Goal: Navigation & Orientation: Find specific page/section

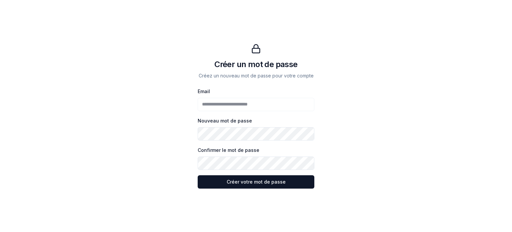
click at [198, 175] on button "Créer votre mot de passe Créer votre mot de passe" at bounding box center [256, 181] width 117 height 13
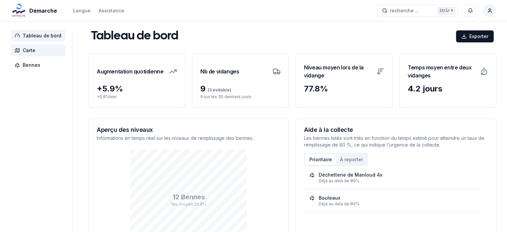
click at [27, 48] on span "Carte" at bounding box center [29, 50] width 13 height 7
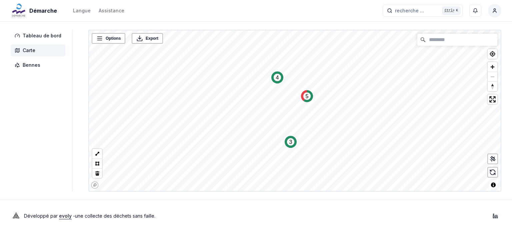
click at [28, 54] on span "Carte" at bounding box center [38, 50] width 55 height 12
click at [30, 65] on span "Bennes" at bounding box center [32, 65] width 18 height 7
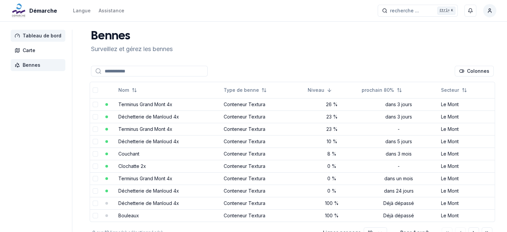
click at [27, 41] on span "Tableau de bord" at bounding box center [38, 36] width 55 height 12
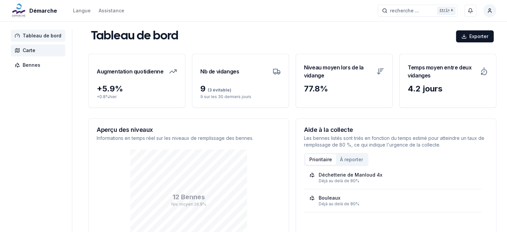
click at [28, 49] on span "Carte" at bounding box center [29, 50] width 13 height 7
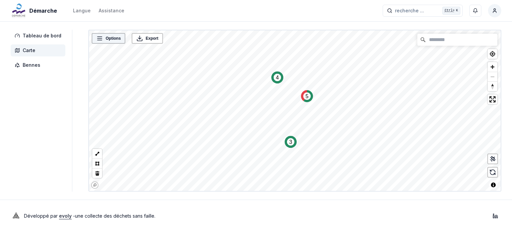
click at [99, 36] on icon at bounding box center [99, 38] width 7 height 7
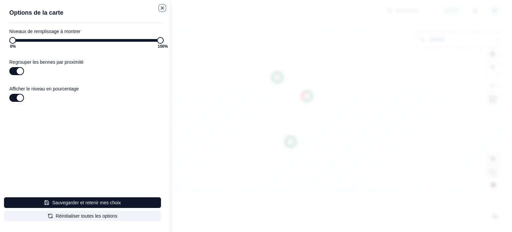
click at [161, 6] on icon "button" at bounding box center [162, 7] width 5 height 5
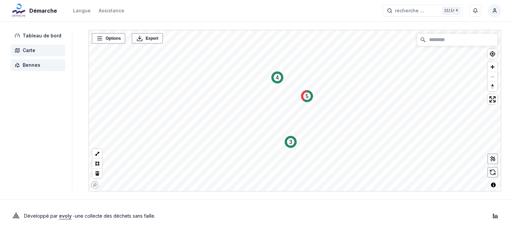
click at [31, 66] on span "Bennes" at bounding box center [32, 65] width 18 height 7
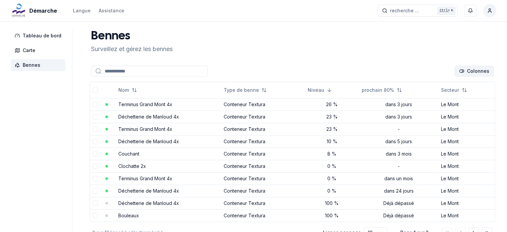
click at [464, 71] on html "Démarche Langue Assistance recherche ... recherche ... Ctrl+ K [PERSON_NAME] Ta…" at bounding box center [253, 139] width 507 height 279
click at [327, 42] on html "Démarche Langue Assistance recherche ... recherche ... Ctrl+ K [PERSON_NAME] Ta…" at bounding box center [253, 139] width 507 height 279
click at [39, 49] on span "Carte" at bounding box center [38, 50] width 55 height 12
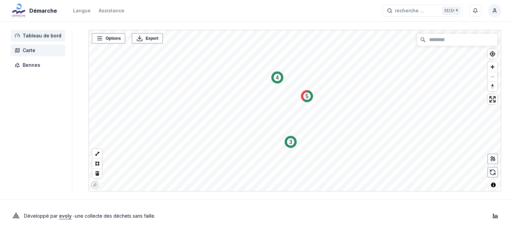
click at [40, 35] on span "Tableau de bord" at bounding box center [42, 35] width 39 height 7
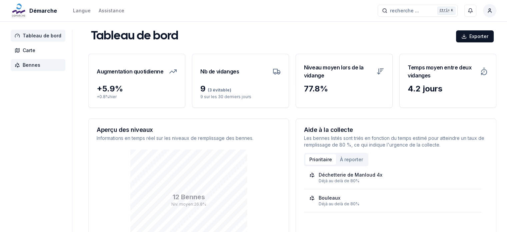
click at [31, 65] on span "Bennes" at bounding box center [32, 65] width 18 height 7
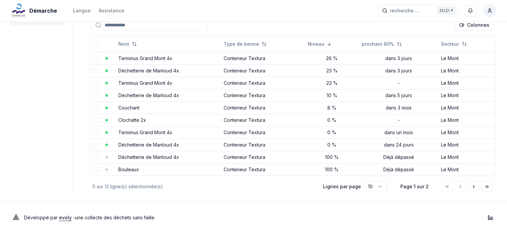
scroll to position [47, 0]
click at [141, 142] on link "Déchetterie de Manloud 4x" at bounding box center [148, 144] width 61 height 6
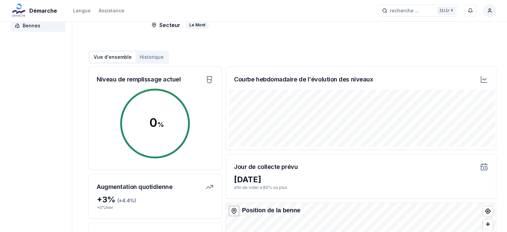
scroll to position [6, 0]
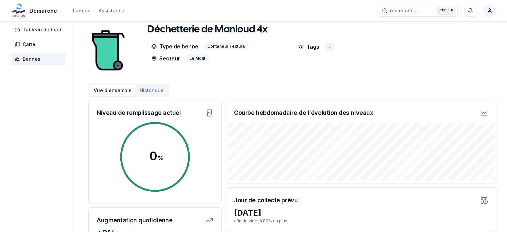
click at [150, 88] on button "Historique" at bounding box center [152, 90] width 32 height 11
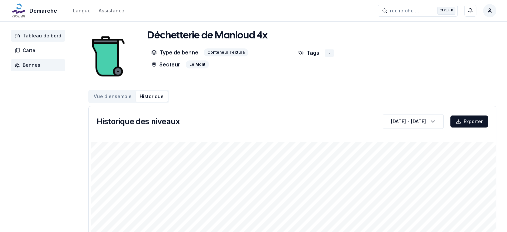
click at [36, 33] on span "Tableau de bord" at bounding box center [42, 35] width 39 height 7
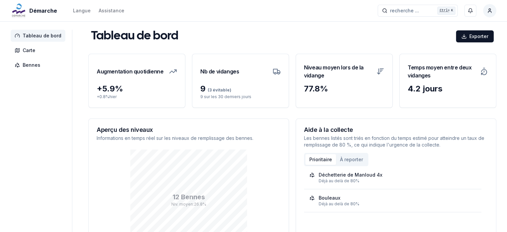
click at [194, 8] on div "Démarche Langue Assistance recherche ... recherche ... Ctrl+ K [PERSON_NAME]" at bounding box center [253, 10] width 507 height 21
click at [23, 65] on span "Bennes" at bounding box center [32, 65] width 18 height 7
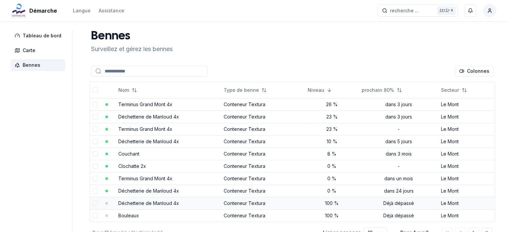
click at [140, 202] on link "Déchetterie de Manloud 4x" at bounding box center [148, 203] width 61 height 6
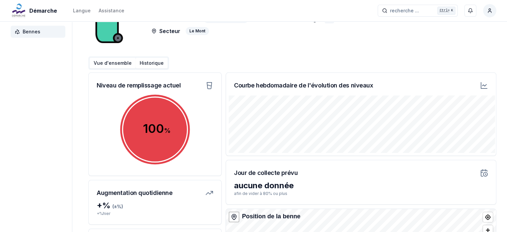
click at [147, 58] on button "Historique" at bounding box center [152, 63] width 32 height 11
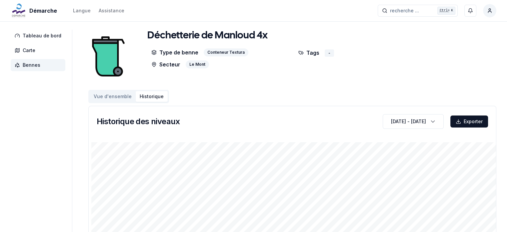
click at [114, 100] on button "Vue d'ensemble" at bounding box center [113, 96] width 46 height 11
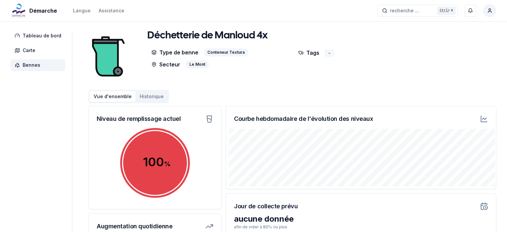
click at [327, 51] on div "-" at bounding box center [329, 52] width 9 height 7
click at [409, 46] on div "Déchetterie de Manloud 4x Type de benne Conteneur Textura Secteur Le Mont Tags -" at bounding box center [292, 49] width 291 height 39
click at [35, 37] on span "Tableau de bord" at bounding box center [42, 35] width 39 height 7
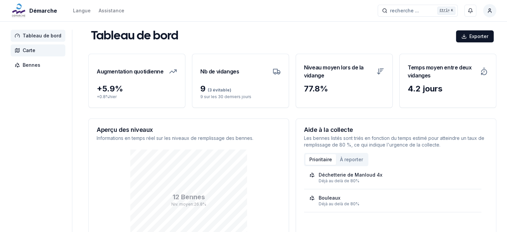
click at [24, 51] on span "Carte" at bounding box center [29, 50] width 13 height 7
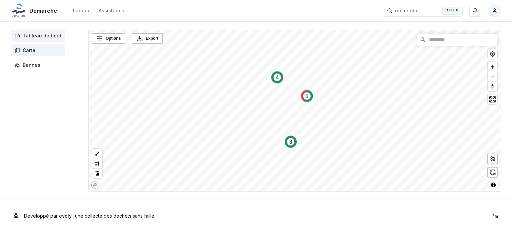
click at [30, 34] on span "Tableau de bord" at bounding box center [42, 35] width 39 height 7
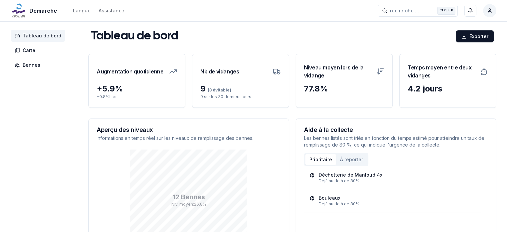
click at [320, 46] on div "Tableau de bord Exporter Augmentation quotidienne + 5.9 % + 0.8 % [DATE] Nb de …" at bounding box center [292, 152] width 408 height 245
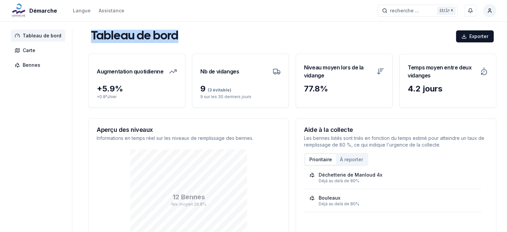
drag, startPoint x: 188, startPoint y: 34, endPoint x: 86, endPoint y: 33, distance: 102.1
click at [88, 33] on div "Tableau de bord Exporter" at bounding box center [292, 36] width 408 height 13
click at [91, 34] on h1 "Tableau de bord" at bounding box center [134, 36] width 87 height 13
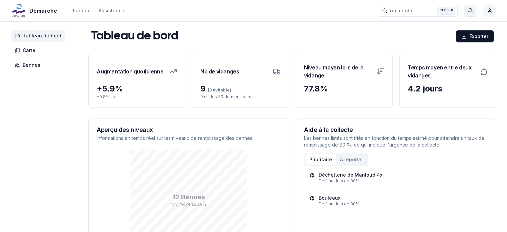
click at [472, 12] on icon "button" at bounding box center [470, 10] width 5 height 5
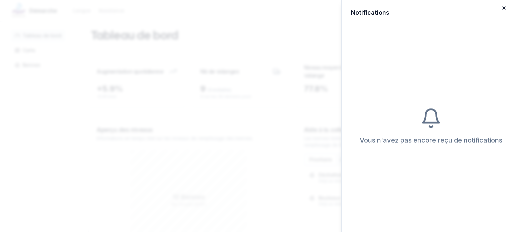
click at [503, 7] on icon "button" at bounding box center [504, 7] width 5 height 5
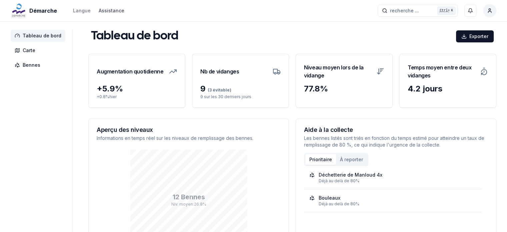
click at [115, 12] on link "Assistance" at bounding box center [112, 11] width 26 height 8
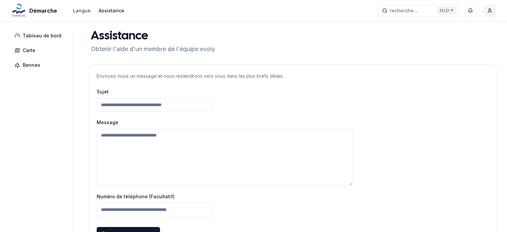
click at [79, 11] on div "Langue" at bounding box center [82, 10] width 18 height 7
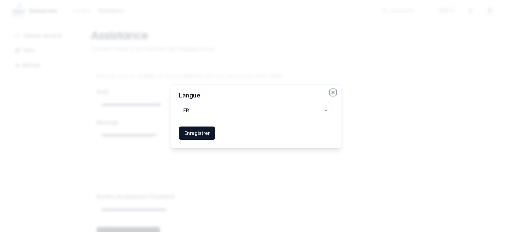
click at [333, 91] on icon "button" at bounding box center [333, 92] width 5 height 5
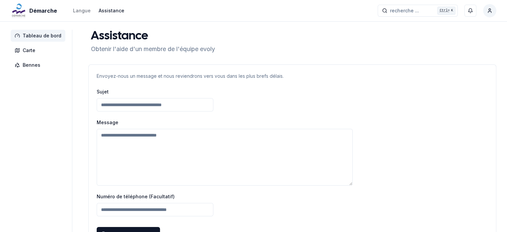
click at [33, 37] on span "Tableau de bord" at bounding box center [42, 35] width 39 height 7
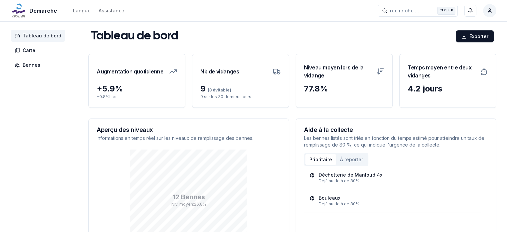
click at [41, 8] on span "Démarche" at bounding box center [43, 11] width 28 height 8
click at [299, 46] on div "Tableau de bord Exporter Augmentation quotidienne + 5.9 % + 0.8 % [DATE] Nb de …" at bounding box center [292, 152] width 408 height 245
click at [40, 36] on span "Tableau de bord" at bounding box center [42, 35] width 39 height 7
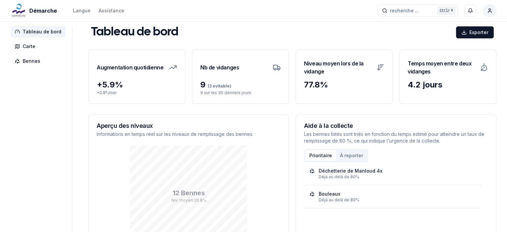
scroll to position [4, 0]
click at [29, 45] on span "Carte" at bounding box center [29, 46] width 13 height 7
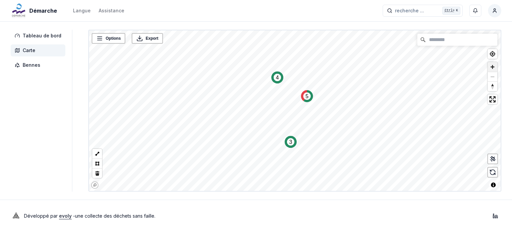
click at [493, 66] on div at bounding box center [493, 76] width 10 height 29
click at [493, 66] on span "Zoom in" at bounding box center [493, 67] width 10 height 10
click at [324, 73] on circle "Map marker" at bounding box center [327, 71] width 7 height 7
click at [27, 64] on span "Bennes" at bounding box center [32, 65] width 18 height 7
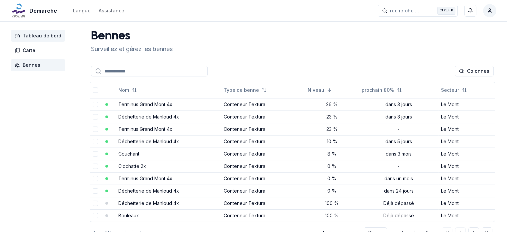
click at [31, 38] on span "Tableau de bord" at bounding box center [42, 35] width 39 height 7
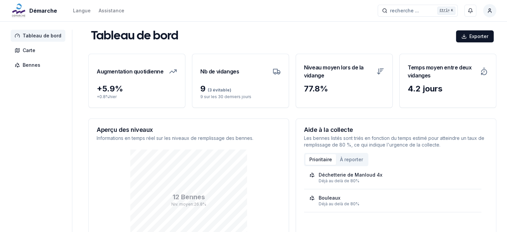
click at [31, 38] on span "Tableau de bord" at bounding box center [42, 35] width 39 height 7
click at [350, 166] on div "Déchetterie de Manloud 4x Déjà au delà de 80% Bouleaux Déjà au delà de 80%" at bounding box center [396, 189] width 184 height 46
click at [350, 161] on button "À reporter" at bounding box center [351, 159] width 31 height 11
click at [98, 78] on h3 "Augmentation quotidienne" at bounding box center [130, 71] width 67 height 19
click at [313, 159] on button "Prioritaire" at bounding box center [321, 159] width 31 height 11
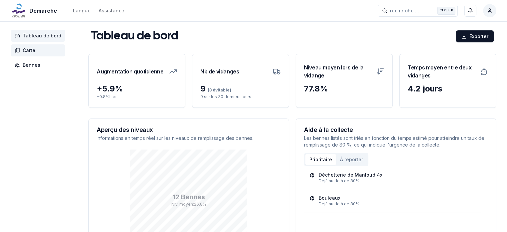
click at [32, 45] on span "Carte" at bounding box center [38, 50] width 55 height 12
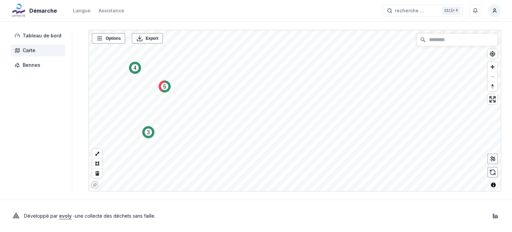
click at [47, 84] on div "Tableau de bord Carte Bennes Options Export 3 4 5 © Mapbox © OpenStreetMap Impr…" at bounding box center [256, 111] width 512 height 162
click at [38, 68] on span "Bennes" at bounding box center [32, 65] width 18 height 7
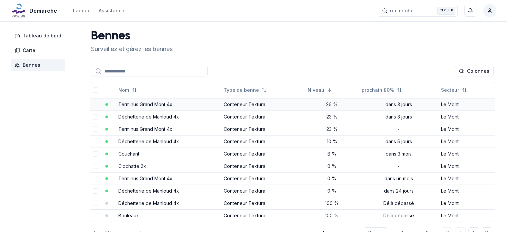
click at [164, 104] on link "Terminus Grand Mont 4x" at bounding box center [145, 104] width 54 height 6
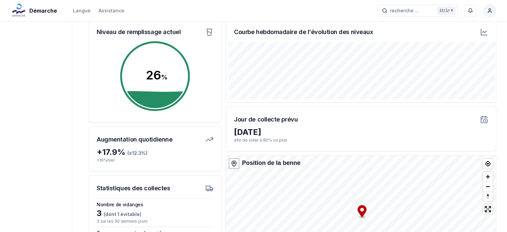
scroll to position [87, 0]
click at [485, 32] on icon at bounding box center [485, 32] width 4 height 2
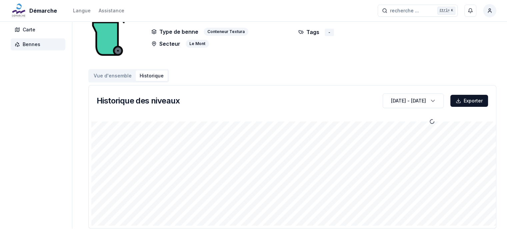
scroll to position [57, 0]
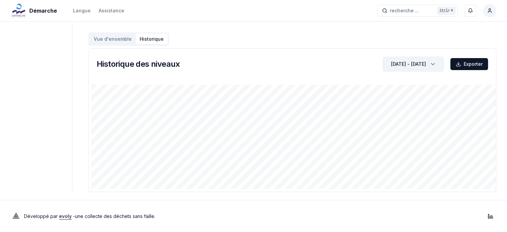
click at [435, 62] on div "Historique des niveaux [DATE] - [DATE] Exporter" at bounding box center [292, 119] width 408 height 143
click at [435, 62] on icon "button" at bounding box center [433, 64] width 7 height 10
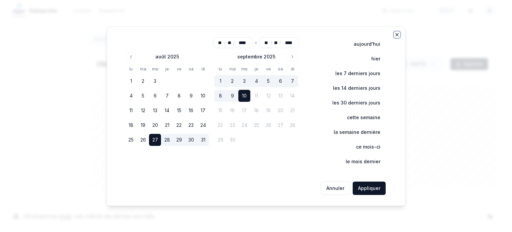
click at [397, 37] on icon "button" at bounding box center [397, 34] width 5 height 5
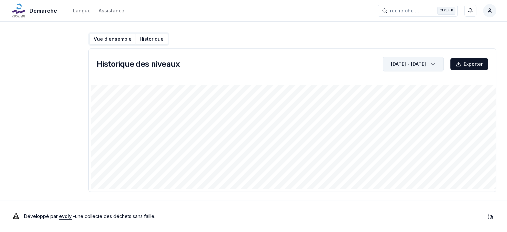
click at [109, 39] on button "Vue d'ensemble" at bounding box center [113, 39] width 46 height 11
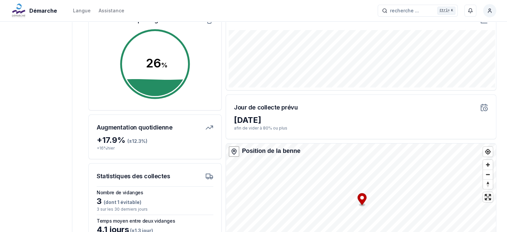
scroll to position [109, 0]
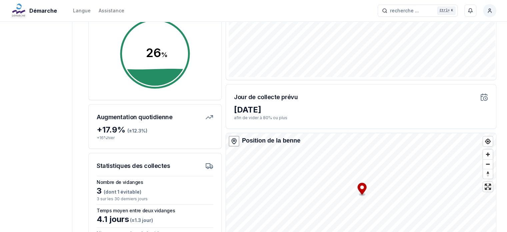
click at [484, 99] on icon at bounding box center [486, 98] width 4 height 4
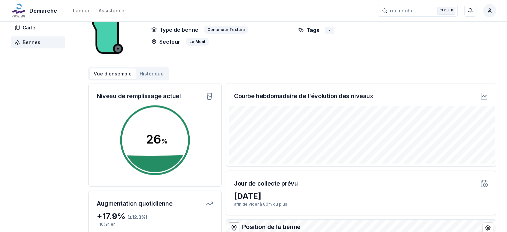
scroll to position [22, 0]
click at [149, 71] on button "Historique" at bounding box center [152, 74] width 32 height 11
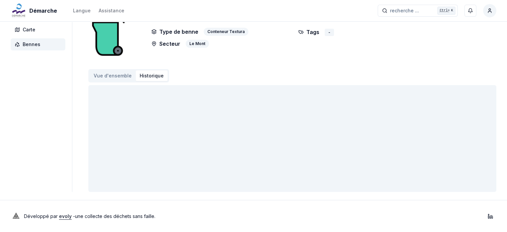
scroll to position [22, 0]
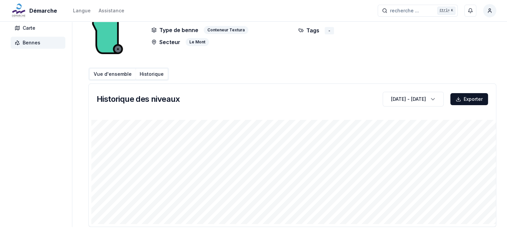
click at [110, 74] on button "Vue d'ensemble" at bounding box center [113, 74] width 46 height 11
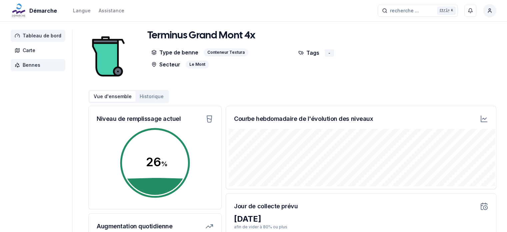
click at [33, 39] on span "Tableau de bord" at bounding box center [42, 35] width 39 height 7
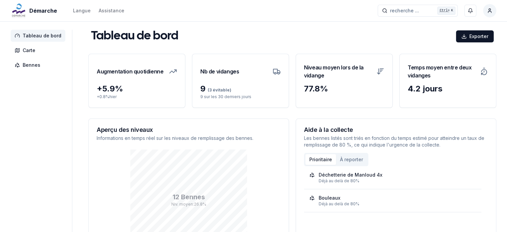
click at [171, 69] on icon at bounding box center [173, 71] width 8 height 8
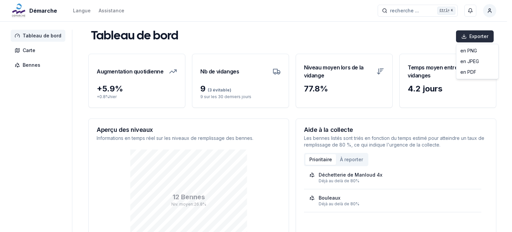
click at [469, 38] on html "Démarche Langue Assistance recherche ... recherche ... Ctrl+ K [PERSON_NAME] Ta…" at bounding box center [256, 157] width 512 height 315
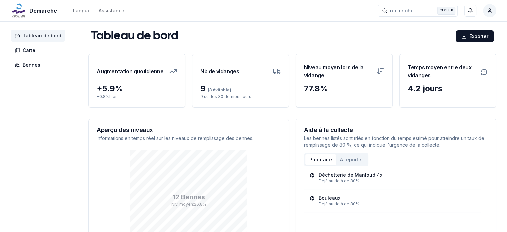
click at [421, 38] on html "Démarche Langue Assistance recherche ... recherche ... Ctrl+ K [PERSON_NAME] Ta…" at bounding box center [253, 157] width 507 height 315
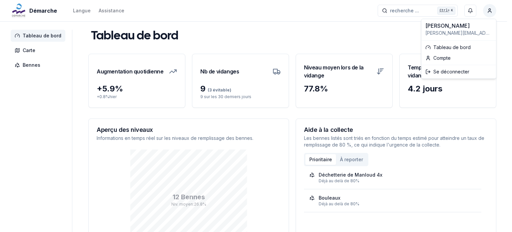
click at [492, 15] on html "Démarche Langue Assistance recherche ... recherche ... Ctrl+ K [PERSON_NAME] Ta…" at bounding box center [256, 157] width 512 height 315
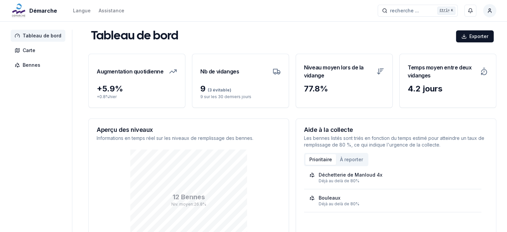
click at [338, 23] on html "Démarche Langue Assistance recherche ... recherche ... Ctrl+ K [PERSON_NAME] Ta…" at bounding box center [253, 157] width 507 height 315
click at [29, 51] on span "Carte" at bounding box center [29, 50] width 13 height 7
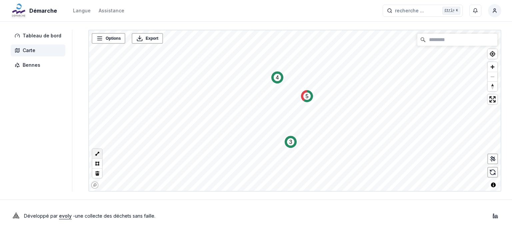
click at [95, 155] on button at bounding box center [97, 154] width 10 height 10
click at [94, 163] on button at bounding box center [97, 163] width 10 height 10
click at [112, 33] on div "Options" at bounding box center [109, 38] width 34 height 11
click at [106, 39] on span "Options" at bounding box center [113, 38] width 15 height 7
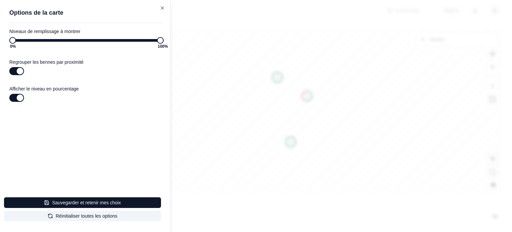
click at [17, 73] on button "button" at bounding box center [16, 71] width 15 height 8
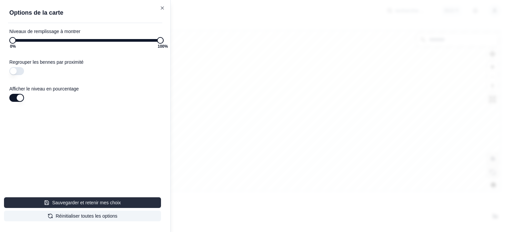
click at [83, 202] on button "Sauvegarder et retenir mes choix" at bounding box center [82, 202] width 157 height 11
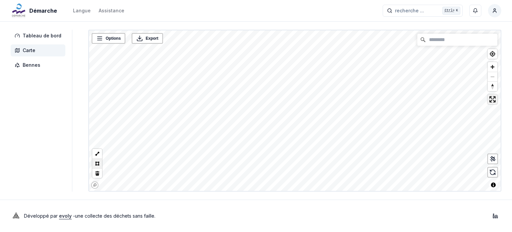
click at [491, 98] on span "Enter fullscreen" at bounding box center [493, 99] width 10 height 10
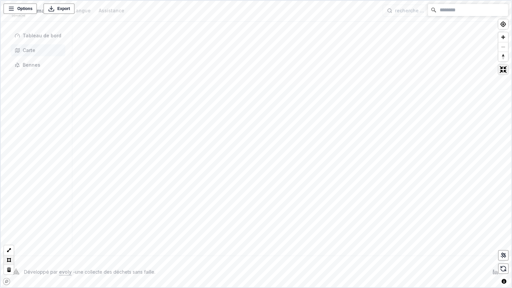
click at [503, 69] on span "Exit fullscreen" at bounding box center [504, 70] width 10 height 10
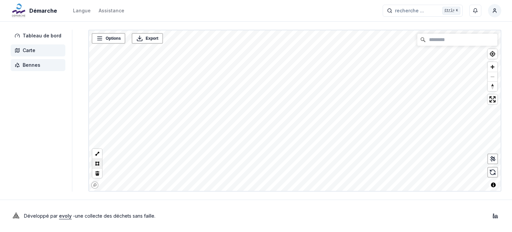
click at [26, 64] on span "Bennes" at bounding box center [32, 65] width 18 height 7
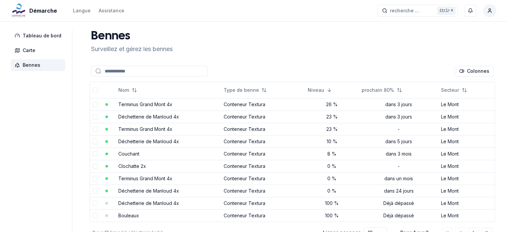
click at [124, 67] on input at bounding box center [149, 71] width 117 height 11
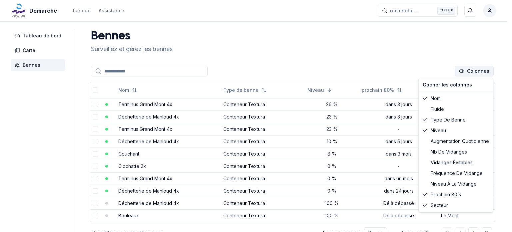
click at [477, 72] on html "Démarche Langue Assistance recherche ... recherche ... Ctrl+ K [PERSON_NAME] Ta…" at bounding box center [256, 139] width 512 height 279
click at [442, 111] on div "Fluide" at bounding box center [456, 109] width 72 height 11
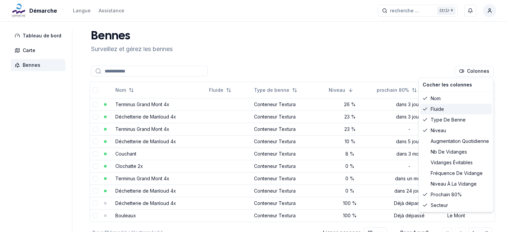
click at [447, 109] on div "Fluide" at bounding box center [456, 109] width 72 height 11
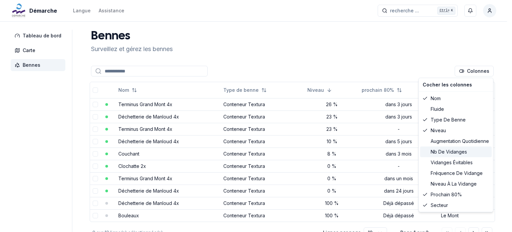
click at [451, 153] on div "Nb de vidanges" at bounding box center [456, 151] width 72 height 11
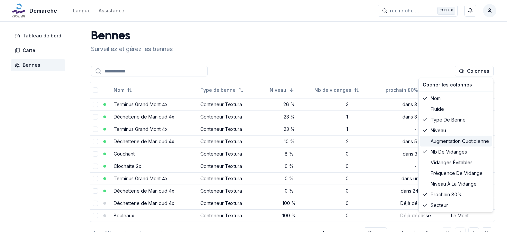
click at [451, 139] on div "augmentation quotidienne" at bounding box center [456, 141] width 72 height 11
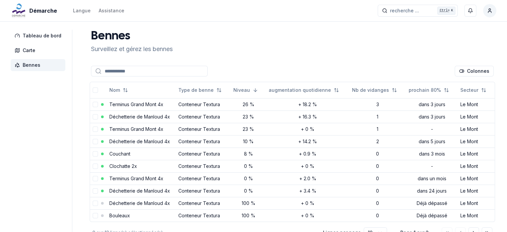
click at [390, 50] on html "Démarche Langue Assistance recherche ... recherche ... Ctrl+ K [PERSON_NAME] Ta…" at bounding box center [253, 139] width 507 height 279
click at [32, 51] on span "Carte" at bounding box center [29, 50] width 13 height 7
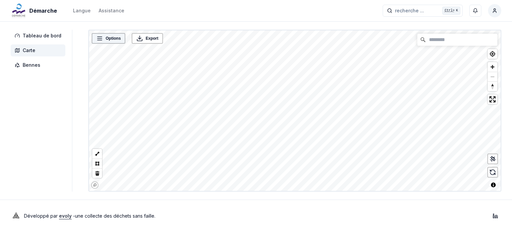
click at [106, 36] on span "Options" at bounding box center [113, 38] width 15 height 7
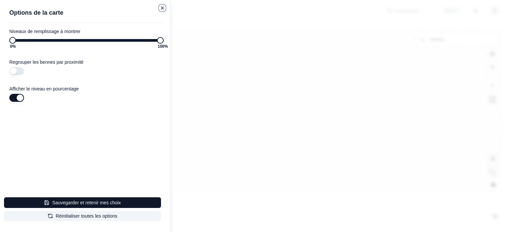
click at [161, 5] on icon "button" at bounding box center [162, 7] width 5 height 5
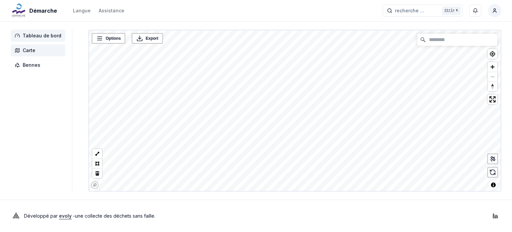
click at [39, 36] on span "Tableau de bord" at bounding box center [42, 35] width 39 height 7
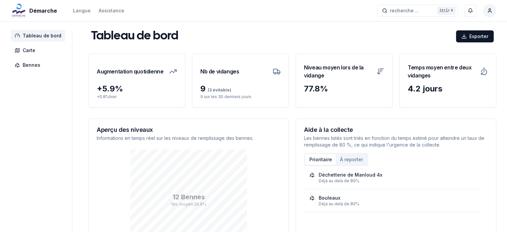
click at [131, 72] on h3 "Augmentation quotidienne" at bounding box center [130, 71] width 67 height 19
click at [174, 72] on icon at bounding box center [173, 71] width 8 height 8
click at [354, 94] on div "77.8 %" at bounding box center [344, 92] width 96 height 19
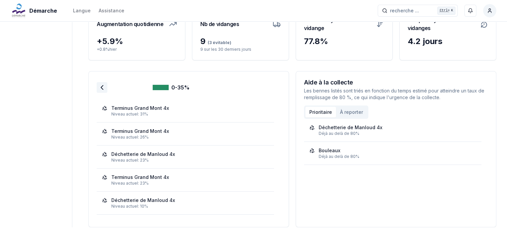
click at [100, 86] on icon at bounding box center [102, 87] width 8 height 8
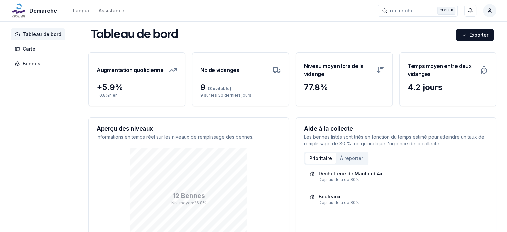
scroll to position [1, 0]
click at [232, 73] on h3 "Nb de vidanges" at bounding box center [219, 70] width 39 height 19
click at [216, 88] on span "(3 évitable)" at bounding box center [219, 88] width 26 height 5
click at [220, 101] on div "9 (3 évitable) 9 sur les 30 derniers jours" at bounding box center [240, 94] width 96 height 24
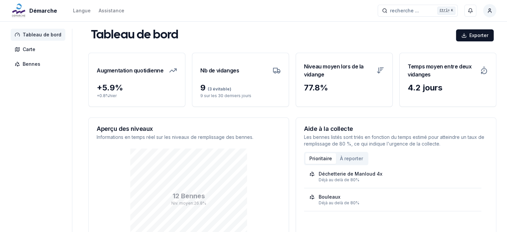
click at [275, 69] on icon at bounding box center [277, 70] width 8 height 8
click at [44, 48] on span "Carte" at bounding box center [38, 49] width 55 height 12
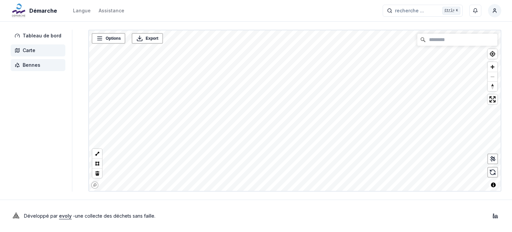
click at [32, 66] on span "Bennes" at bounding box center [32, 65] width 18 height 7
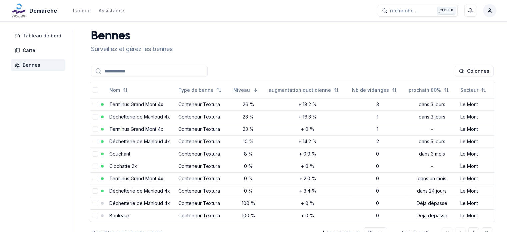
click at [117, 71] on input at bounding box center [149, 71] width 117 height 11
